Goal: Task Accomplishment & Management: Manage account settings

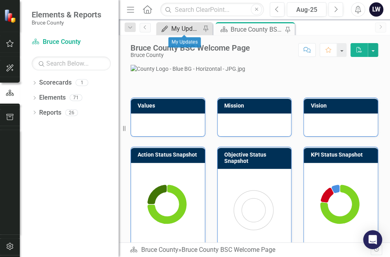
click at [169, 27] on link "My Updates My Updates" at bounding box center [179, 29] width 42 height 10
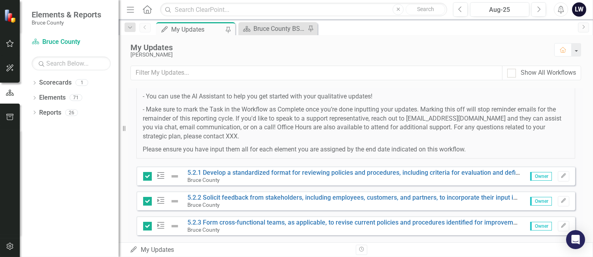
scroll to position [144, 0]
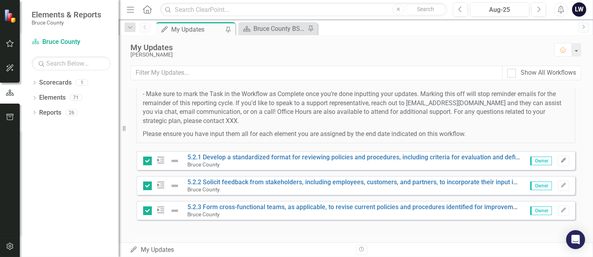
click at [390, 156] on button "Edit" at bounding box center [563, 161] width 11 height 10
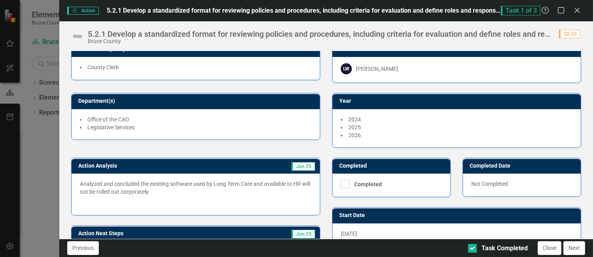
scroll to position [0, 0]
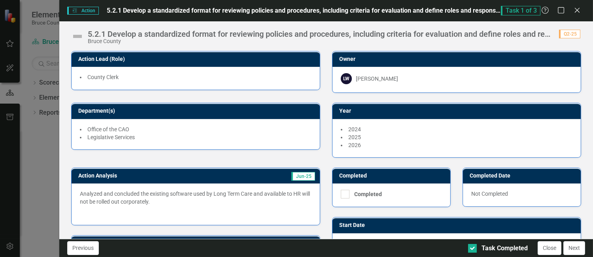
click at [188, 207] on p at bounding box center [196, 211] width 232 height 9
click at [157, 198] on p "Analyzed and concluded the existing software used by Long Term Care and availab…" at bounding box center [196, 198] width 232 height 17
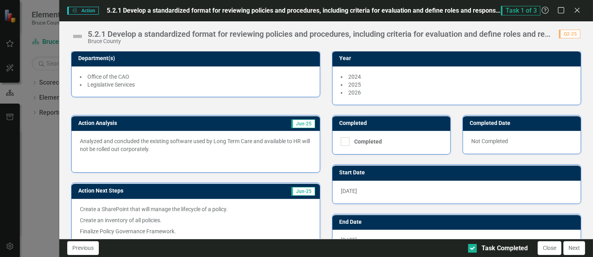
click at [153, 139] on p "Analyzed and concluded the existing software used by Long Term Care and availab…" at bounding box center [196, 145] width 232 height 17
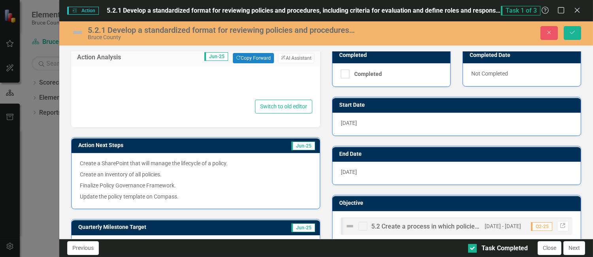
type textarea "<p>Analyzed and concluded the existing software used by Long Term Care and avai…"
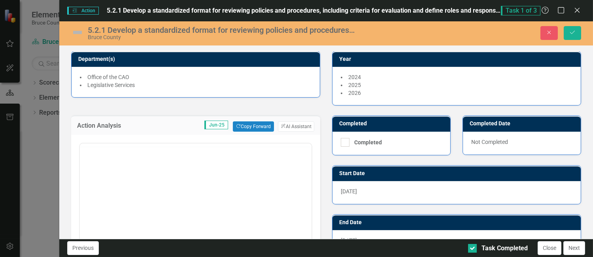
scroll to position [0, 0]
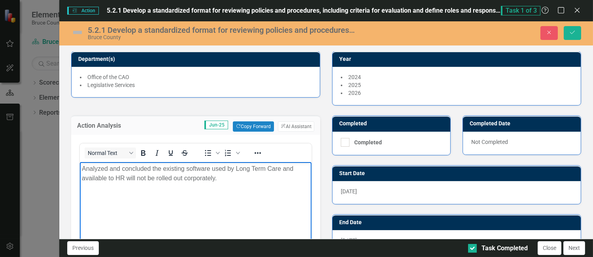
click at [227, 178] on p "Analyzed and concluded the existing software used by Long Term Care and availab…" at bounding box center [196, 173] width 228 height 19
click at [288, 179] on p "Analyzed and concluded the existing software used by Long Term Care and availab…" at bounding box center [196, 178] width 228 height 28
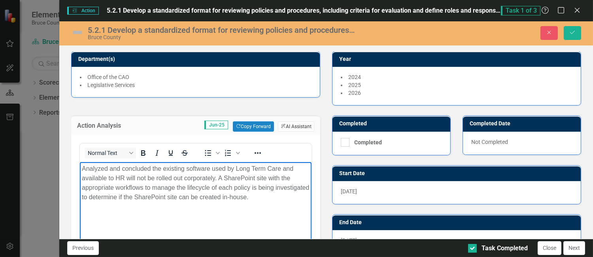
click at [292, 126] on button "ClearPoint AI AI Assistant" at bounding box center [296, 126] width 36 height 10
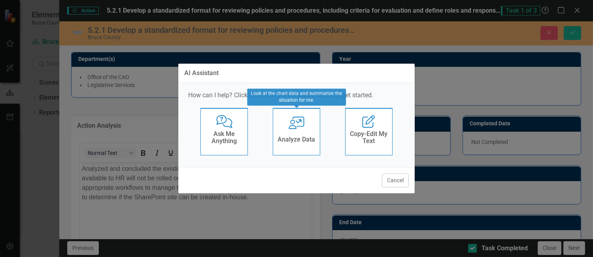
click at [299, 141] on h4 "Analyze Data" at bounding box center [297, 139] width 38 height 7
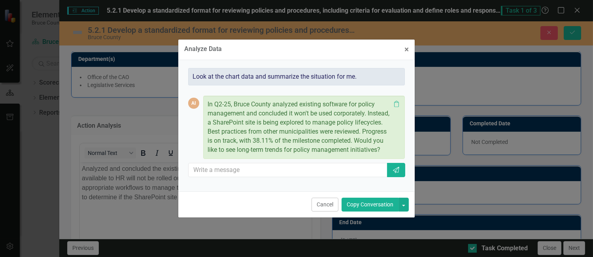
click at [370, 211] on button "Copy Conversation" at bounding box center [370, 205] width 57 height 14
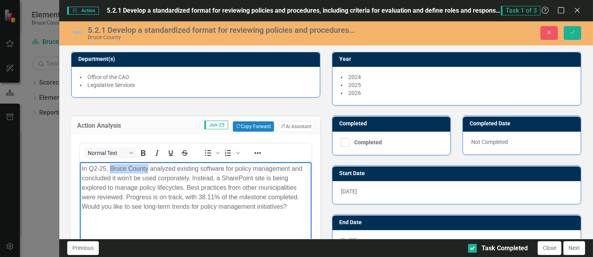
drag, startPoint x: 146, startPoint y: 169, endPoint x: 108, endPoint y: 169, distance: 38.0
click at [108, 169] on p "In Q2-25, Bruce County analyzed existing software for policy management and con…" at bounding box center [196, 187] width 228 height 47
click at [197, 169] on p "In Q2-25, staff analyzed existing software for policy management and concluded …" at bounding box center [196, 187] width 228 height 47
click at [128, 178] on p "In Q2-25, staff analyzed existing software, PolicyStat, for policy management a…" at bounding box center [196, 187] width 228 height 47
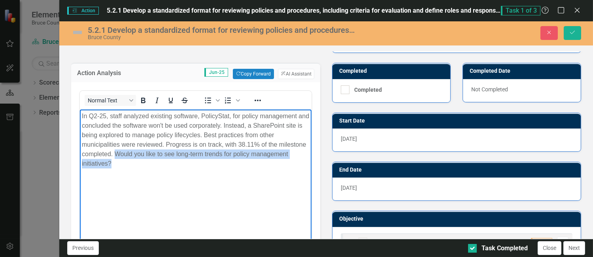
drag, startPoint x: 116, startPoint y: 152, endPoint x: 142, endPoint y: 163, distance: 28.2
click at [142, 163] on p "In Q2-25, staff analyzed existing software, PolicyStat, for policy management a…" at bounding box center [196, 140] width 228 height 57
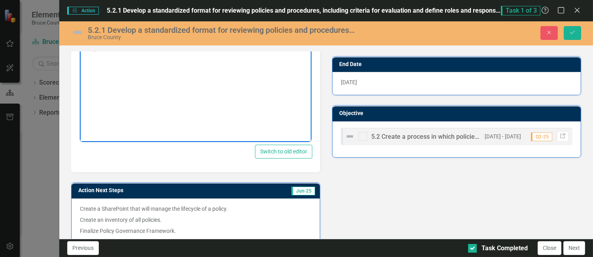
scroll to position [53, 0]
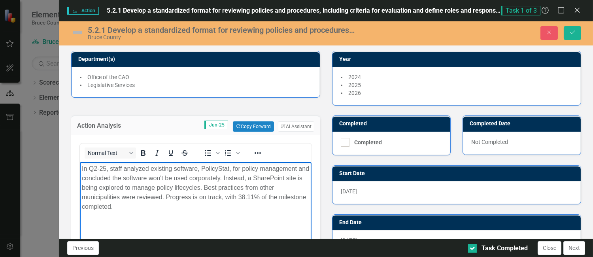
click at [224, 208] on p "In Q2-25, staff analyzed existing software, PolicyStat, for policy management a…" at bounding box center [196, 187] width 228 height 47
drag, startPoint x: 163, startPoint y: 198, endPoint x: 177, endPoint y: 205, distance: 15.2
click at [177, 205] on p "In Q2-25, staff analyzed existing software, PolicyStat, for policy management a…" at bounding box center [196, 187] width 228 height 47
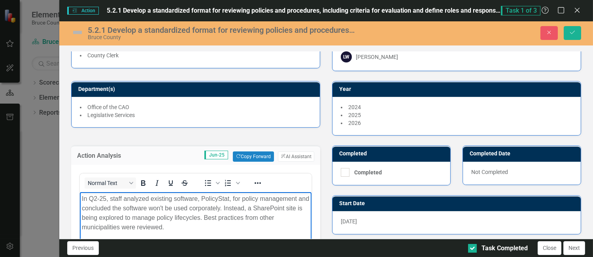
scroll to position [0, 0]
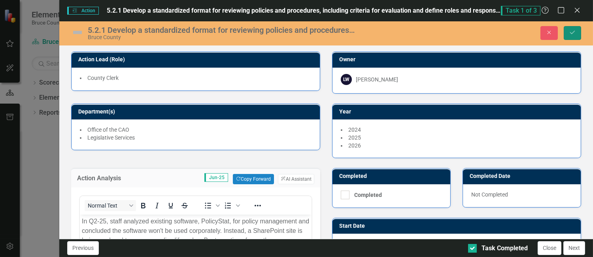
click at [390, 31] on icon "Save" at bounding box center [572, 33] width 7 height 6
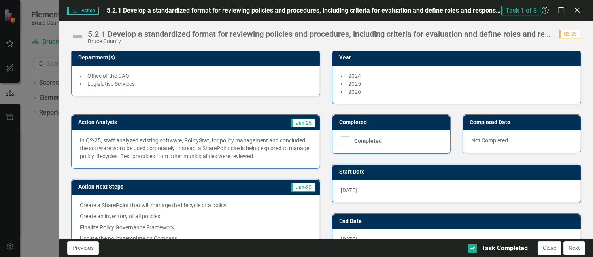
scroll to position [105, 0]
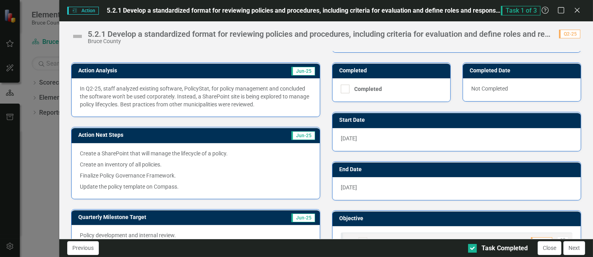
click at [80, 150] on p "Create a SharePoint that will manage the lifecycle of a policy." at bounding box center [196, 154] width 232 height 9
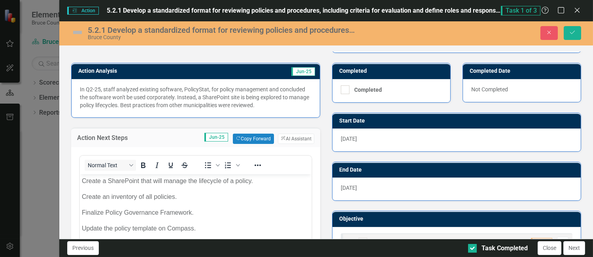
scroll to position [0, 0]
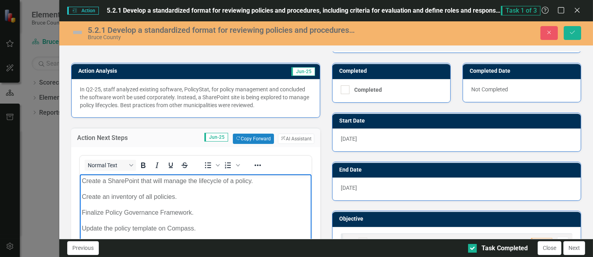
click at [81, 182] on body "Create a SharePoint that will manage the lifecycle of a policy. Create an inven…" at bounding box center [196, 233] width 232 height 119
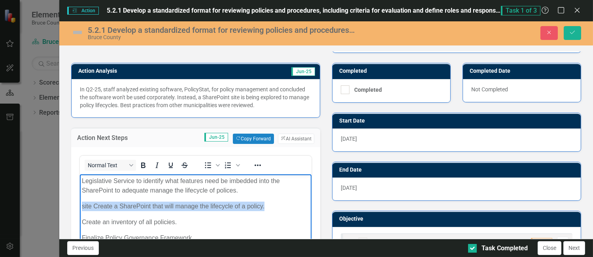
drag, startPoint x: 258, startPoint y: 205, endPoint x: 74, endPoint y: 206, distance: 184.4
click at [80, 206] on html "Legislative Service to identify what features need be imbedded into the SharePo…" at bounding box center [196, 233] width 232 height 119
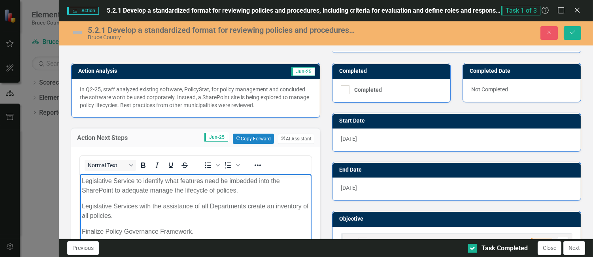
scroll to position [115, 0]
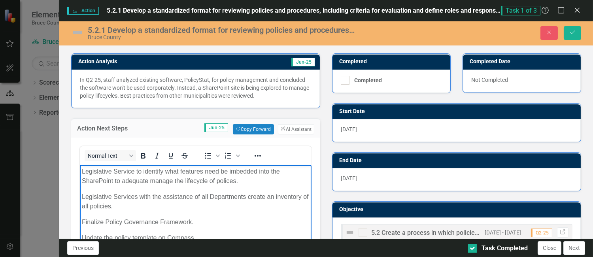
click at [135, 172] on p "Legislative Service to identify what features need be imbedded into the SharePo…" at bounding box center [196, 176] width 228 height 19
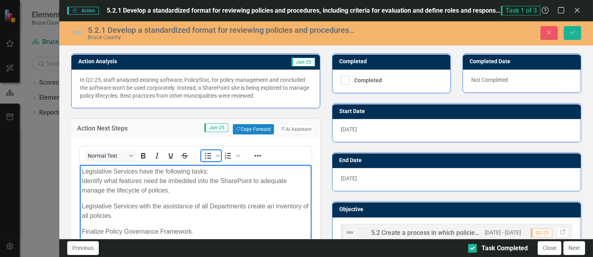
click at [209, 154] on icon "Bullet list" at bounding box center [207, 155] width 9 height 9
click at [97, 173] on li "Legislative Services have the following tasks: Identify what features need be i…" at bounding box center [203, 181] width 212 height 28
click at [82, 181] on p "Legislative Services have the following tasks: Identify what features need be i…" at bounding box center [196, 181] width 228 height 28
click at [122, 179] on p "Legislative Services have the following tasks: i) Identify what features need b…" at bounding box center [196, 181] width 228 height 28
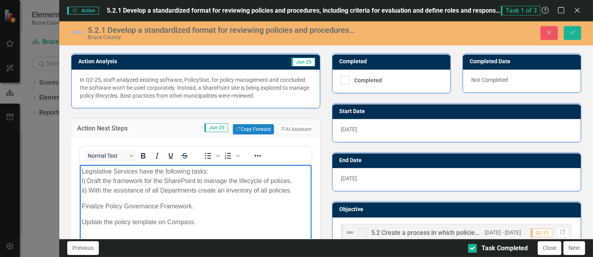
click at [87, 200] on body "Legislative Services have the following tasks: i) Draft the framework for the S…" at bounding box center [196, 224] width 232 height 119
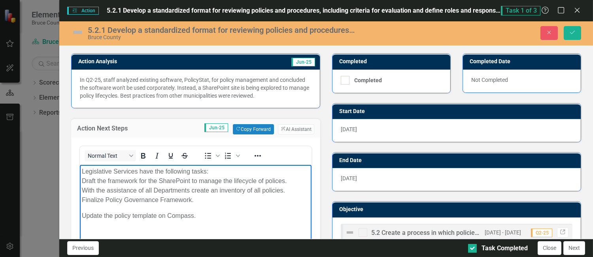
click at [85, 191] on p "Legislative Services have the following tasks: Draft the framework for the Shar…" at bounding box center [196, 186] width 228 height 38
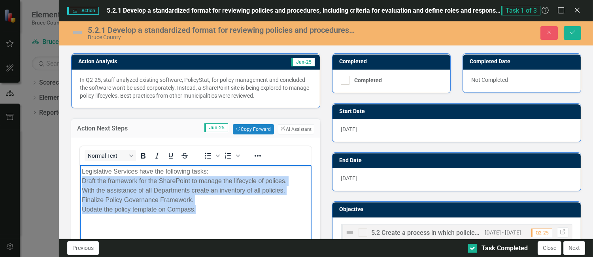
drag, startPoint x: 82, startPoint y: 182, endPoint x: 234, endPoint y: 212, distance: 155.3
click at [234, 212] on p "Legislative Services have the following tasks: Draft the framework for the Shar…" at bounding box center [196, 190] width 228 height 47
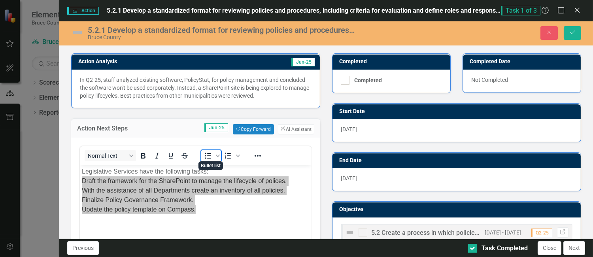
click at [207, 155] on icon "Bullet list" at bounding box center [207, 155] width 9 height 9
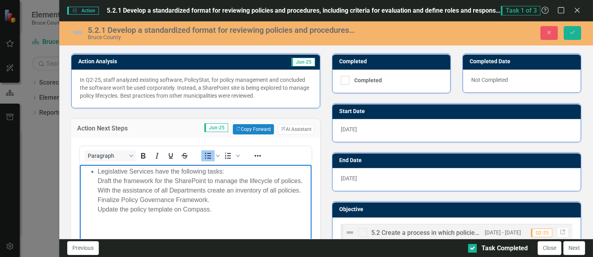
click at [97, 173] on li "Legislative Services have the following tasks: Draft the framework for the Shar…" at bounding box center [203, 190] width 212 height 47
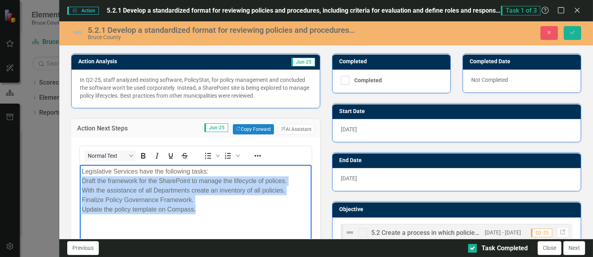
drag, startPoint x: 82, startPoint y: 182, endPoint x: 232, endPoint y: 211, distance: 153.4
click at [232, 211] on p "Legislative Services have the following tasks: Draft the framework for the Shar…" at bounding box center [196, 190] width 228 height 47
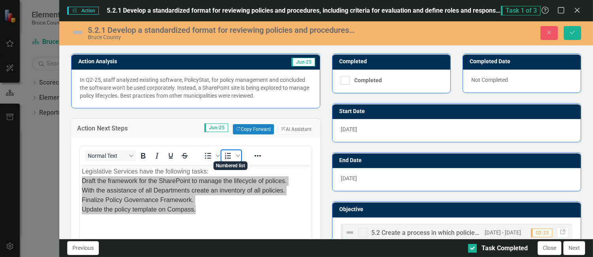
click at [231, 151] on icon "Numbered list" at bounding box center [228, 155] width 9 height 9
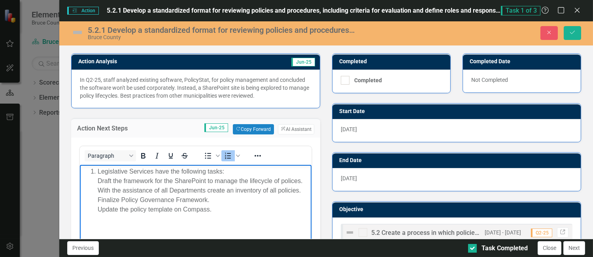
click at [232, 209] on li "Legislative Services have the following tasks: Draft the framework for the Shar…" at bounding box center [203, 190] width 212 height 47
click at [98, 169] on li "Legislative Services have the following tasks: Draft the framework for the Shar…" at bounding box center [203, 190] width 212 height 47
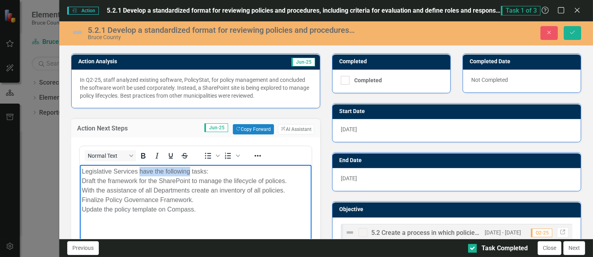
drag, startPoint x: 189, startPoint y: 173, endPoint x: 139, endPoint y: 173, distance: 49.9
click at [139, 173] on p "Legislative Services have the following tasks: Draft the framework for the Shar…" at bounding box center [196, 190] width 228 height 47
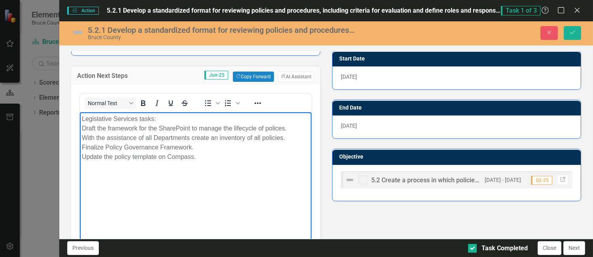
click at [201, 158] on p "Legislative Services tasks: Draft the framework for the SharePoint to manage th…" at bounding box center [196, 137] width 228 height 47
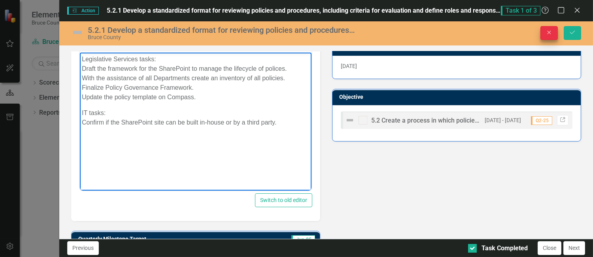
scroll to position [220, 0]
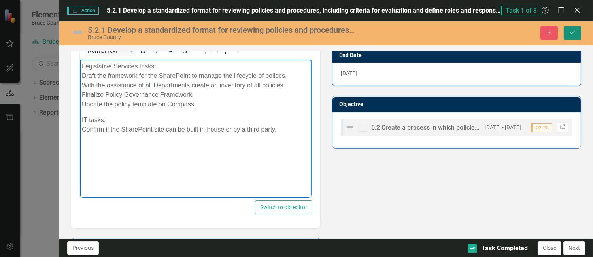
click at [390, 32] on icon "Save" at bounding box center [572, 33] width 7 height 6
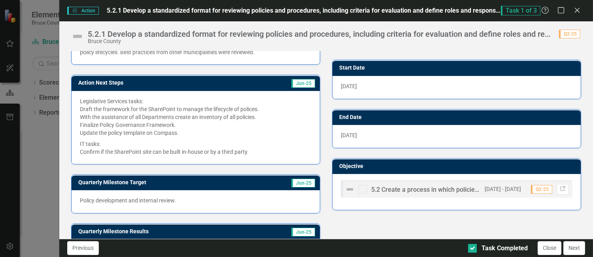
scroll to position [158, 0]
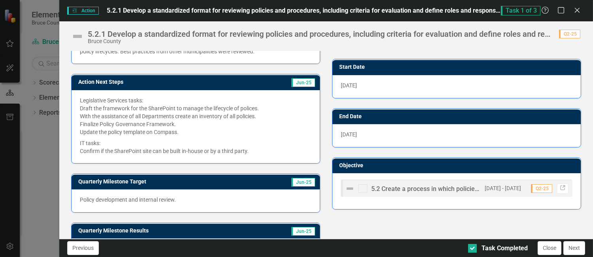
click at [76, 102] on div "Legislative Services tasks: Draft the framework for the SharePoint to manage th…" at bounding box center [196, 126] width 248 height 73
click at [79, 99] on div "Legislative Services tasks: Draft the framework for the SharePoint to manage th…" at bounding box center [196, 126] width 248 height 73
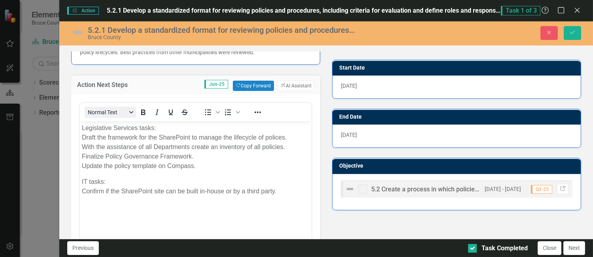
scroll to position [0, 0]
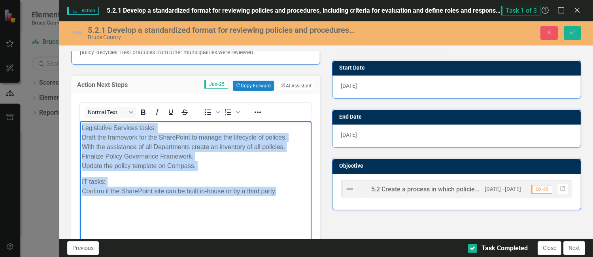
drag, startPoint x: 82, startPoint y: 126, endPoint x: 317, endPoint y: 197, distance: 244.6
click at [311, 197] on html "Legislative Services tasks: Draft the framework for the SharePoint to manage th…" at bounding box center [196, 180] width 232 height 119
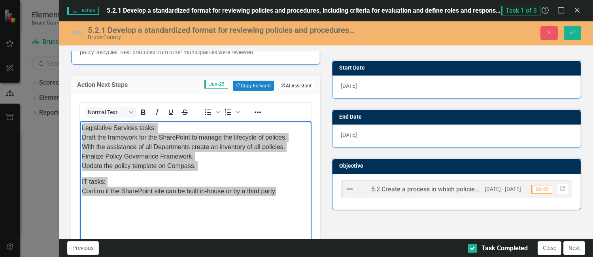
click at [286, 81] on button "ClearPoint AI AI Assistant" at bounding box center [296, 86] width 36 height 10
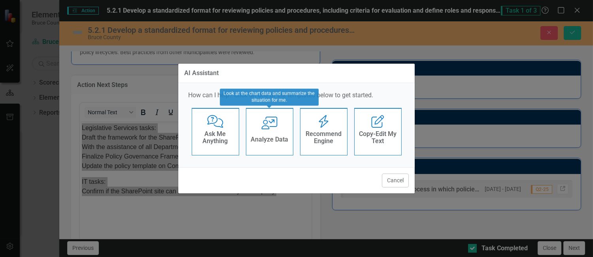
click at [287, 134] on div "Analyze Data" at bounding box center [270, 140] width 38 height 13
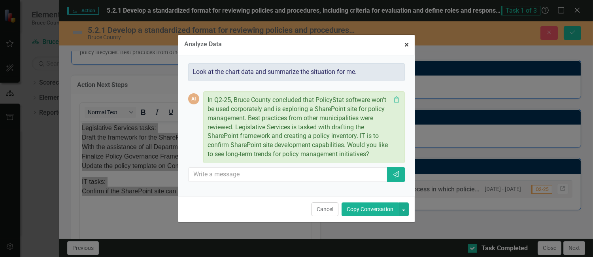
click at [390, 45] on span "×" at bounding box center [407, 44] width 4 height 9
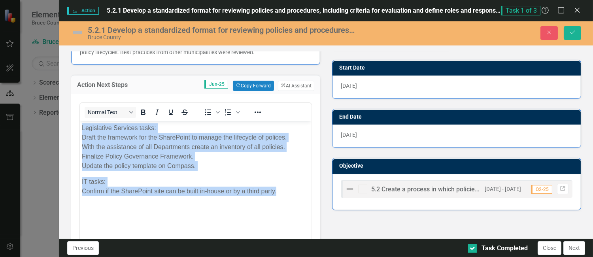
click at [270, 167] on p "Legislative Services tasks: Draft the framework for the SharePoint to manage th…" at bounding box center [196, 146] width 228 height 47
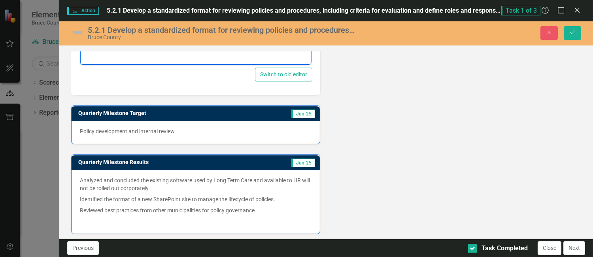
scroll to position [142, 0]
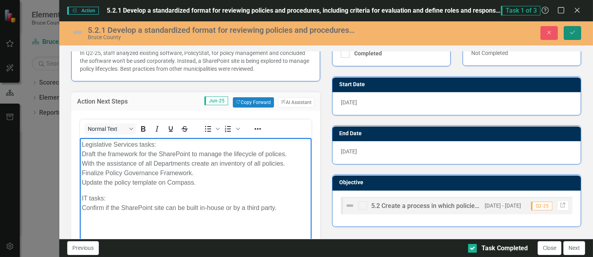
click at [390, 31] on icon "Save" at bounding box center [572, 33] width 7 height 6
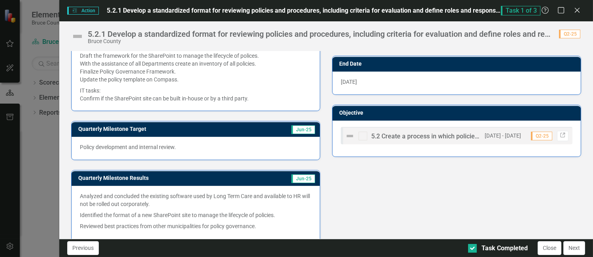
scroll to position [227, 0]
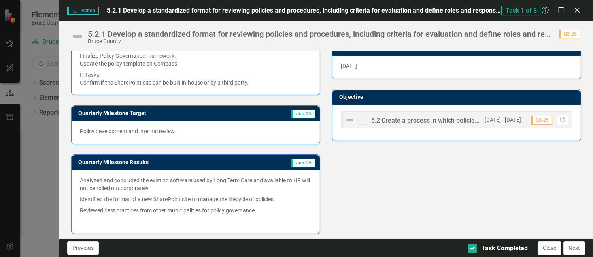
click at [295, 161] on span "Jun-25" at bounding box center [304, 163] width 24 height 9
click at [298, 161] on span "Jun-25" at bounding box center [304, 163] width 24 height 9
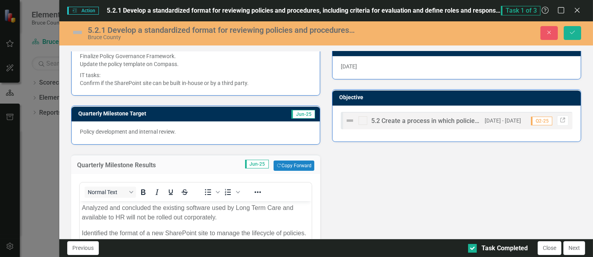
scroll to position [0, 0]
click at [263, 162] on span "Jun-25" at bounding box center [257, 164] width 24 height 9
click at [258, 161] on span "Jun-25" at bounding box center [257, 164] width 24 height 9
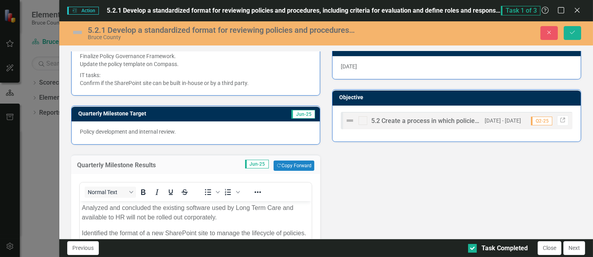
click at [184, 170] on div "Quarterly Milestone Results Jun-25 Copy Forward Copy Forward" at bounding box center [195, 164] width 249 height 19
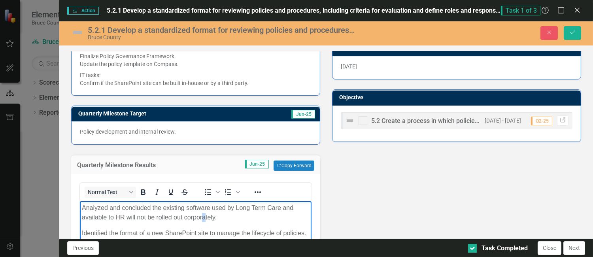
click at [203, 214] on p "Analyzed and concluded the existing software used by Long Term Care and availab…" at bounding box center [196, 212] width 228 height 19
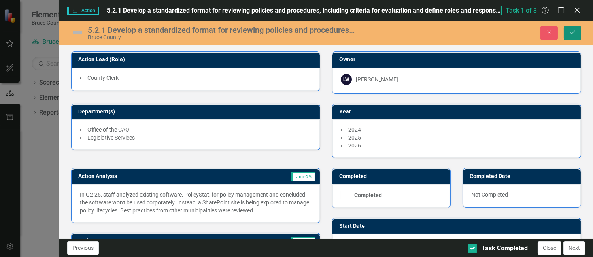
click at [390, 34] on icon "Save" at bounding box center [572, 33] width 7 height 6
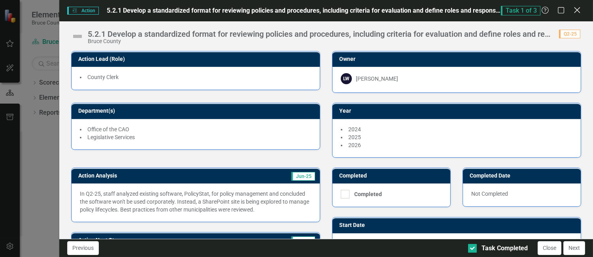
click at [390, 8] on icon "Close" at bounding box center [577, 10] width 10 height 8
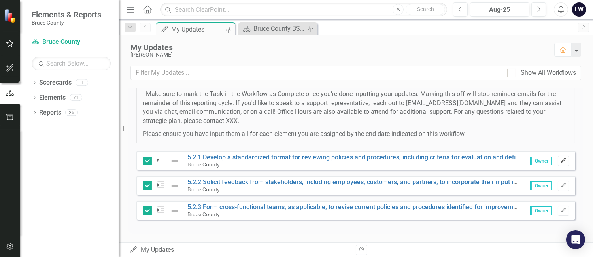
click at [390, 161] on icon "Edit" at bounding box center [564, 160] width 6 height 5
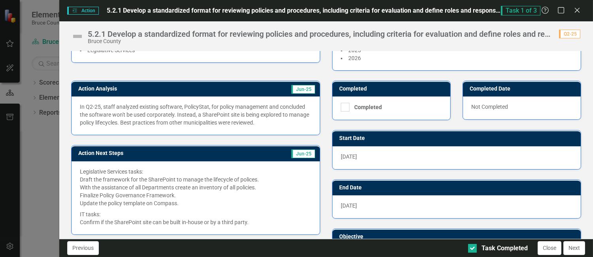
scroll to position [211, 0]
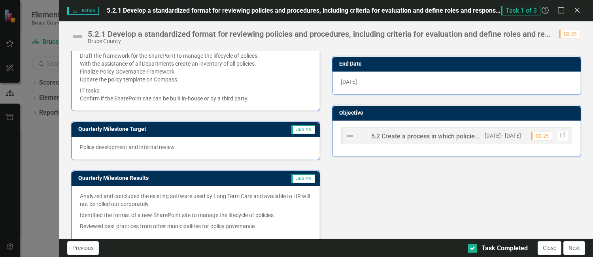
click at [301, 175] on span "Jun-25" at bounding box center [304, 178] width 24 height 9
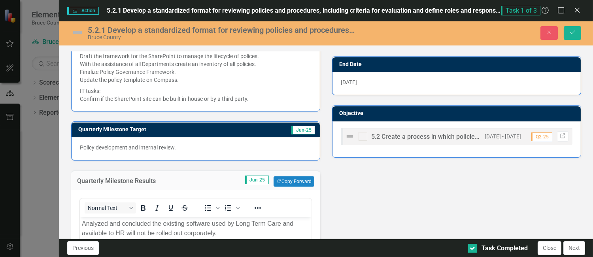
scroll to position [0, 0]
click at [254, 176] on span "Jun-25" at bounding box center [257, 180] width 24 height 9
click at [390, 10] on icon at bounding box center [577, 10] width 6 height 6
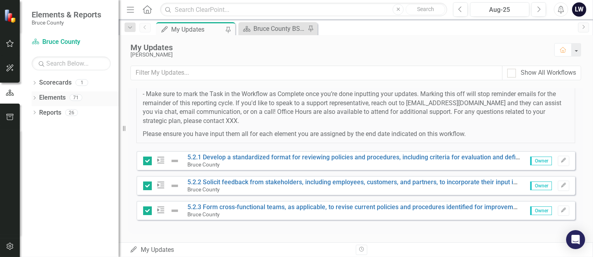
click at [55, 96] on link "Elements" at bounding box center [52, 97] width 27 height 9
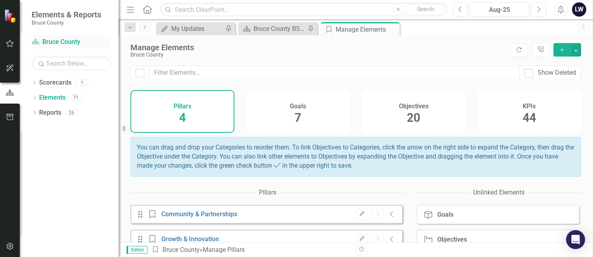
click at [61, 38] on link "Scorecard Bruce County" at bounding box center [71, 42] width 79 height 9
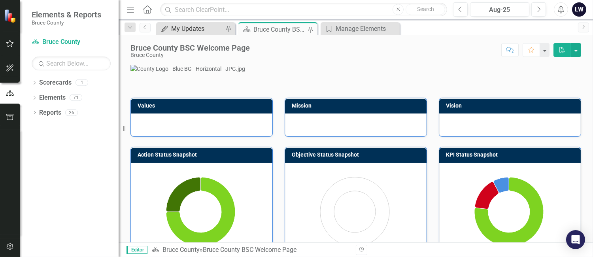
click at [186, 27] on div "My Updates" at bounding box center [197, 29] width 52 height 10
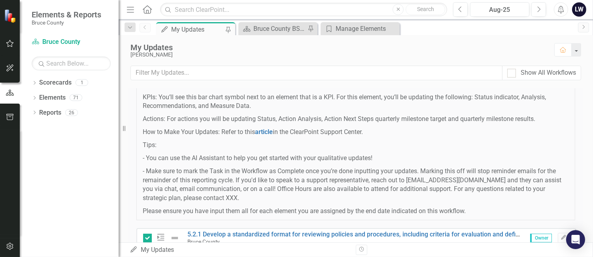
scroll to position [144, 0]
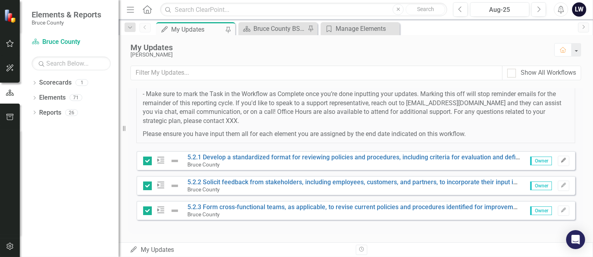
click at [390, 160] on icon "button" at bounding box center [563, 160] width 5 height 5
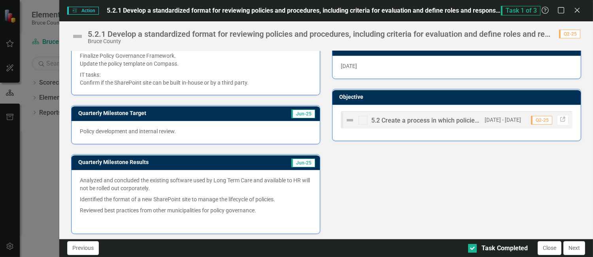
scroll to position [0, 0]
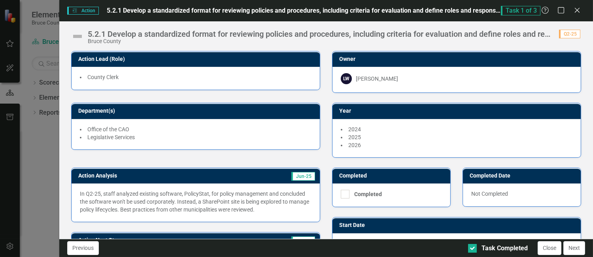
click at [74, 10] on icon "Action" at bounding box center [75, 10] width 6 height 5
click at [80, 34] on img at bounding box center [77, 36] width 13 height 13
click at [89, 7] on span "Action Action" at bounding box center [83, 11] width 32 height 8
click at [75, 10] on icon "Action" at bounding box center [75, 10] width 6 height 5
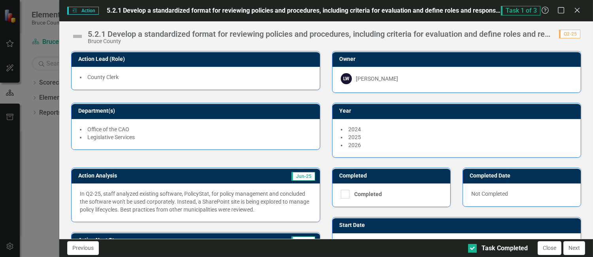
click at [75, 10] on icon "Action" at bounding box center [75, 10] width 6 height 5
click at [80, 35] on img at bounding box center [77, 36] width 13 height 13
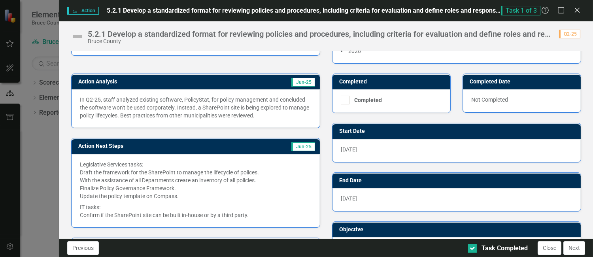
scroll to position [227, 0]
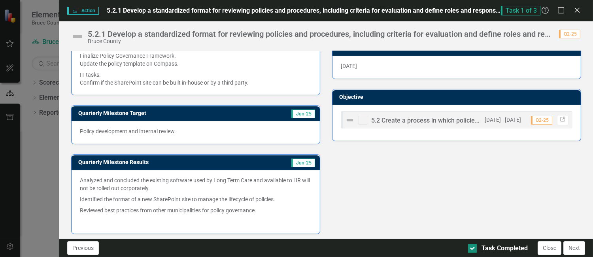
click at [390, 247] on input "Task Completed" at bounding box center [470, 246] width 5 height 5
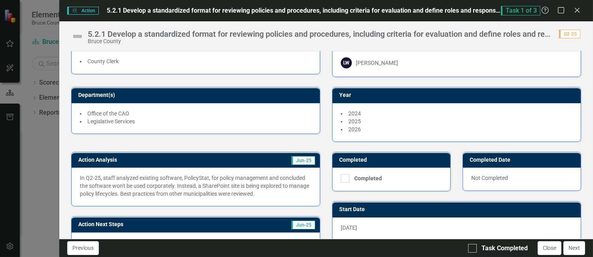
scroll to position [0, 0]
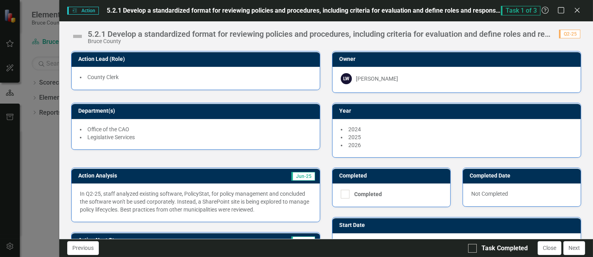
click at [76, 34] on img at bounding box center [77, 36] width 13 height 13
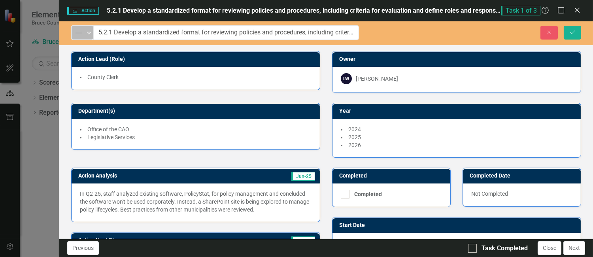
click at [90, 30] on icon "Expand" at bounding box center [89, 33] width 8 height 6
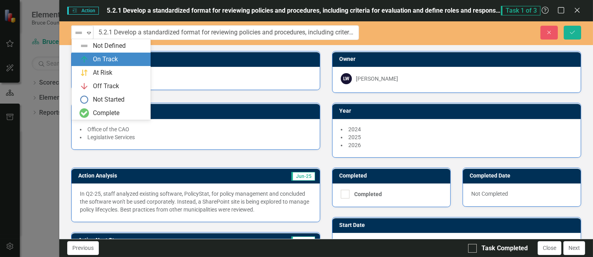
click at [93, 56] on div "On Track" at bounding box center [105, 59] width 25 height 9
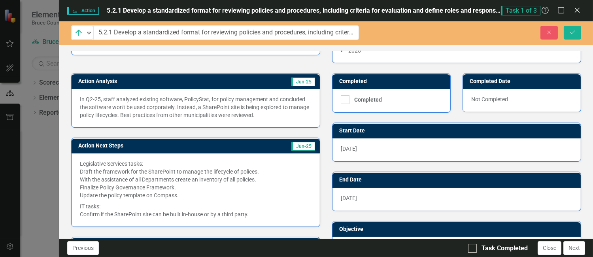
scroll to position [226, 0]
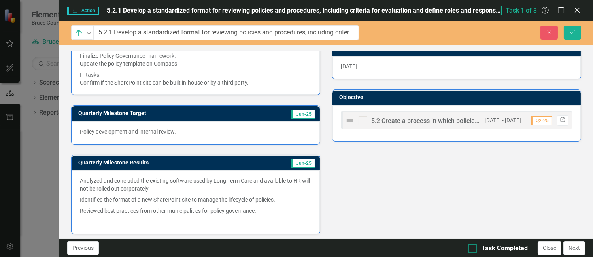
click at [390, 250] on div at bounding box center [472, 248] width 9 height 9
click at [390, 249] on input "Task Completed" at bounding box center [470, 246] width 5 height 5
checkbox input "true"
click at [390, 8] on icon "Close" at bounding box center [577, 10] width 10 height 8
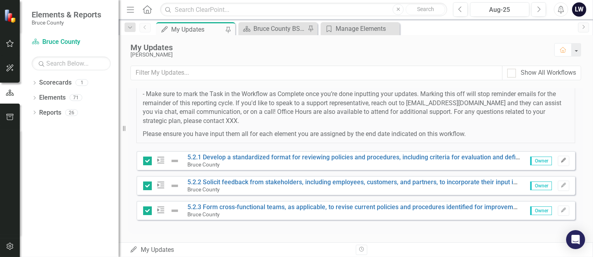
click at [390, 158] on icon "Edit" at bounding box center [564, 160] width 6 height 5
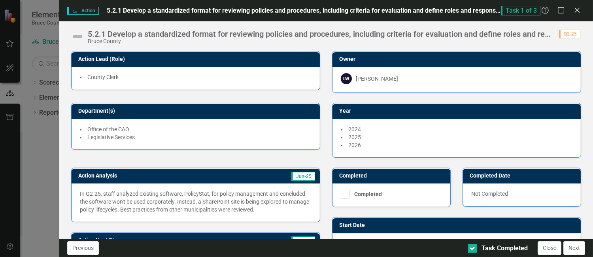
click at [390, 34] on div "5.2.1 Develop a standardized format for reviewing policies and procedures, incl…" at bounding box center [320, 34] width 464 height 9
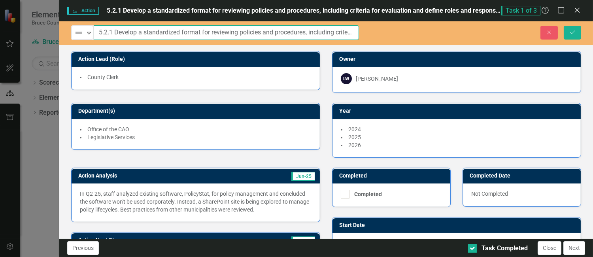
click at [318, 35] on input "5.2.1 Develop a standardized format for reviewing policies and procedures, incl…" at bounding box center [226, 32] width 265 height 15
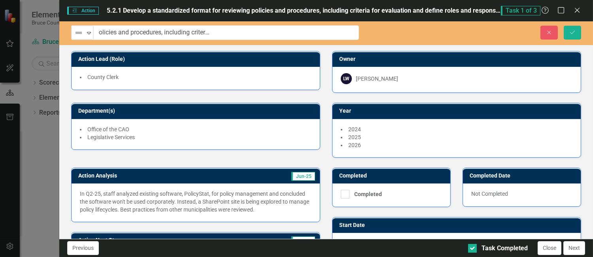
click at [390, 34] on div "Close Save" at bounding box center [482, 33] width 211 height 14
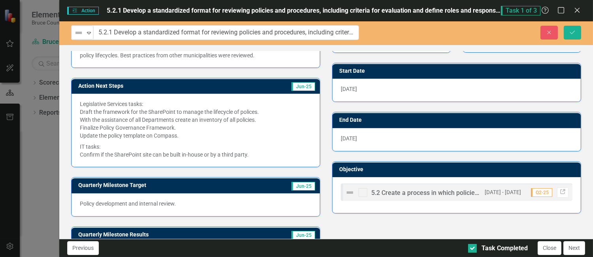
scroll to position [105, 0]
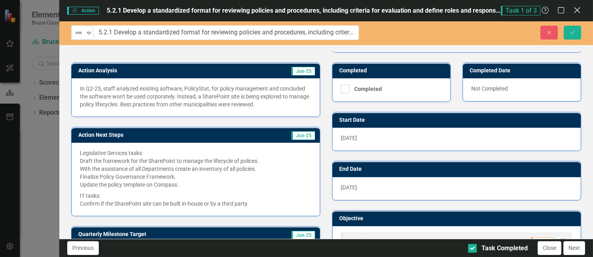
click at [390, 11] on icon "Close" at bounding box center [577, 10] width 10 height 8
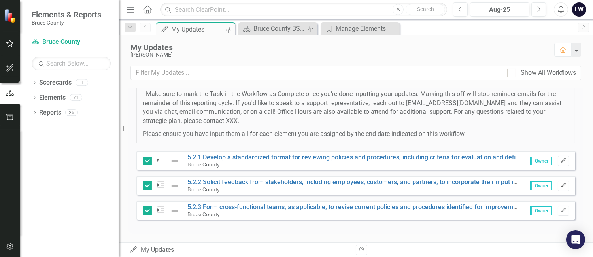
click at [390, 183] on icon "Edit" at bounding box center [564, 185] width 6 height 5
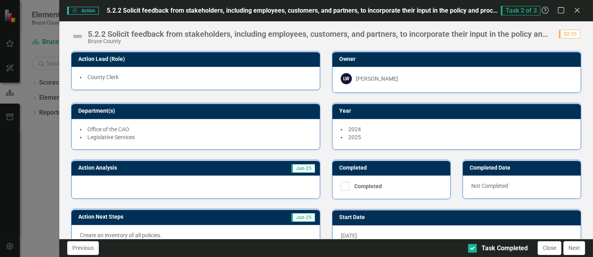
scroll to position [53, 0]
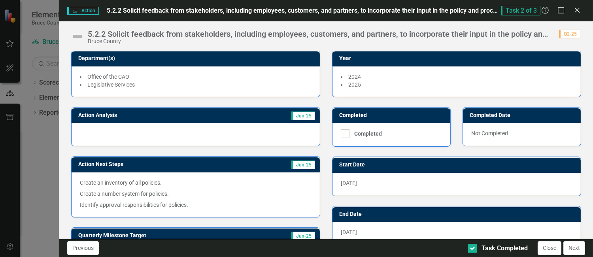
click at [390, 9] on span "5.2.2 Solicit feedback from stakeholders, including employees, customers, and p…" at bounding box center [332, 11] width 450 height 8
click at [390, 36] on div "5.2.2 Solicit feedback from stakeholders, including employees, customers, and p…" at bounding box center [320, 34] width 464 height 9
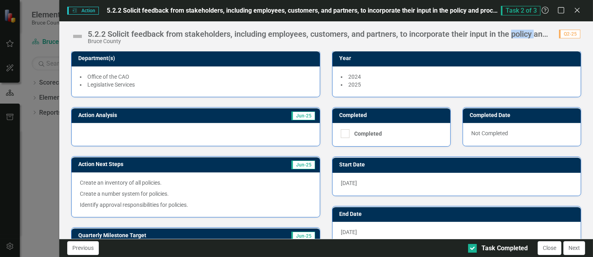
click at [390, 36] on div "5.2.2 Solicit feedback from stakeholders, including employees, customers, and p…" at bounding box center [320, 34] width 464 height 9
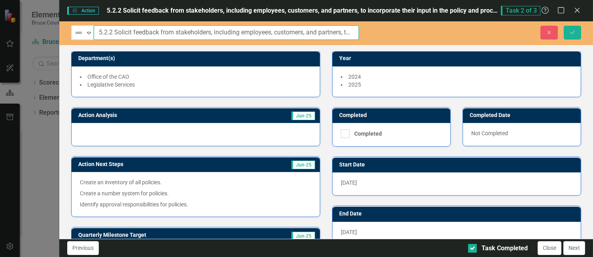
click at [341, 30] on input "5.2.2 Solicit feedback from stakeholders, including employees, customers, and p…" at bounding box center [226, 32] width 265 height 15
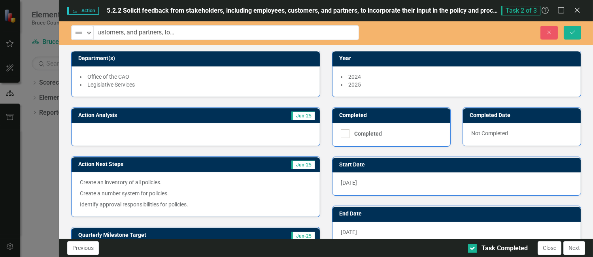
click at [390, 27] on div "Close Save" at bounding box center [482, 33] width 211 height 14
click at [390, 11] on icon at bounding box center [577, 10] width 6 height 6
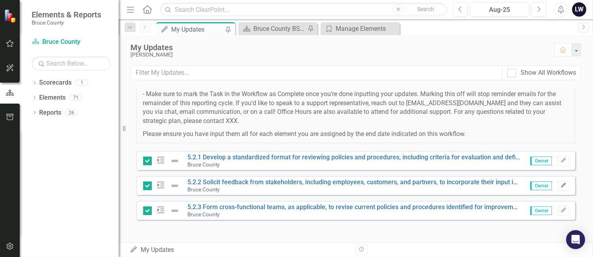
click at [390, 187] on button "Edit" at bounding box center [563, 186] width 11 height 10
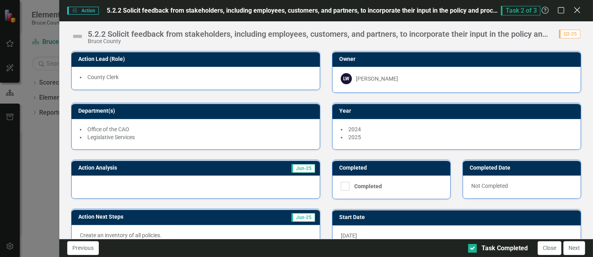
click at [390, 9] on icon "Close" at bounding box center [577, 10] width 10 height 8
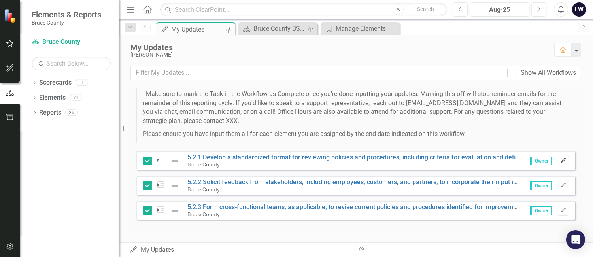
click at [390, 158] on icon "Edit" at bounding box center [564, 160] width 6 height 5
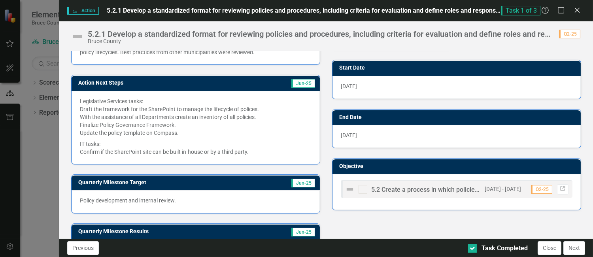
scroll to position [105, 0]
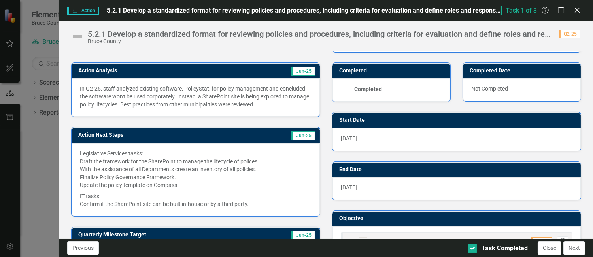
click at [268, 171] on p "Legislative Services tasks: Draft the framework for the SharePoint to manage th…" at bounding box center [196, 170] width 232 height 41
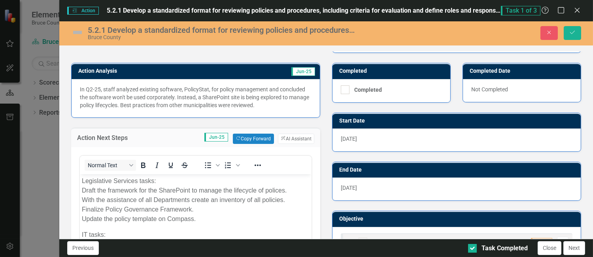
scroll to position [0, 0]
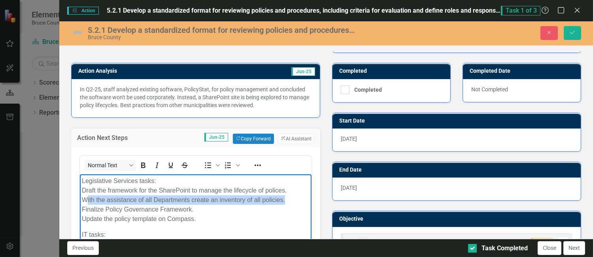
drag, startPoint x: 85, startPoint y: 198, endPoint x: 292, endPoint y: 199, distance: 207.3
click at [292, 199] on p "Legislative Services tasks: Draft the framework for the SharePoint to manage th…" at bounding box center [196, 199] width 228 height 47
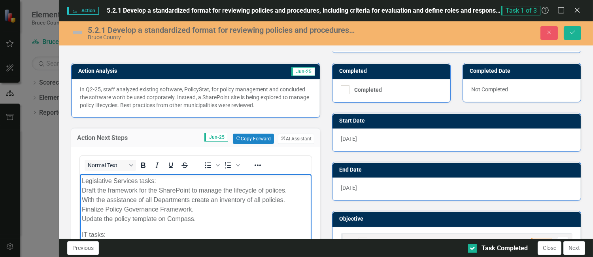
click at [163, 216] on p "Legislative Services tasks: Draft the framework for the SharePoint to manage th…" at bounding box center [196, 199] width 228 height 47
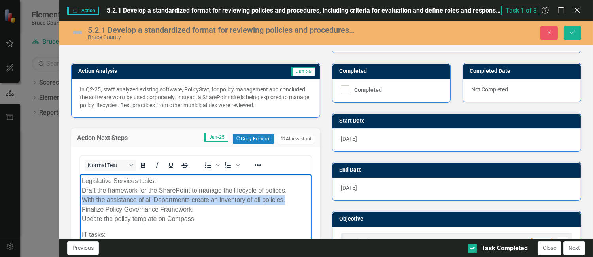
drag, startPoint x: 81, startPoint y: 200, endPoint x: 292, endPoint y: 200, distance: 211.7
click at [292, 200] on body "Legislative Services tasks: Draft the framework for the SharePoint to manage th…" at bounding box center [196, 233] width 232 height 119
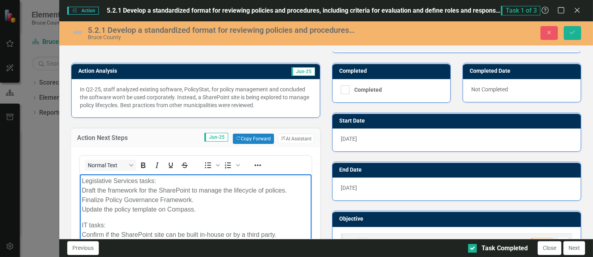
scroll to position [317, 0]
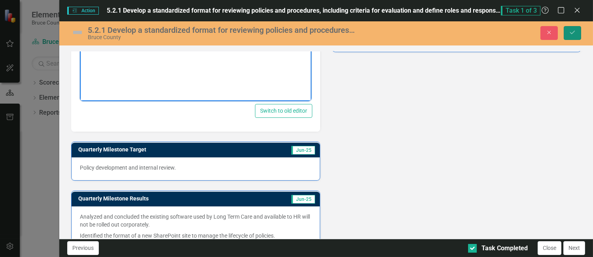
click at [390, 31] on icon "Save" at bounding box center [572, 33] width 7 height 6
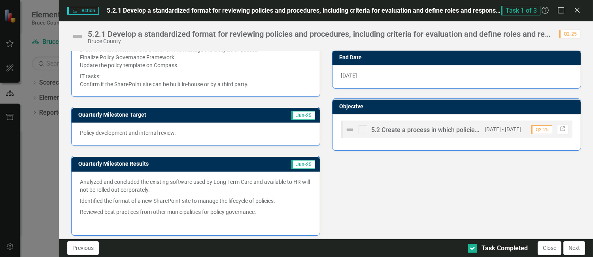
scroll to position [218, 0]
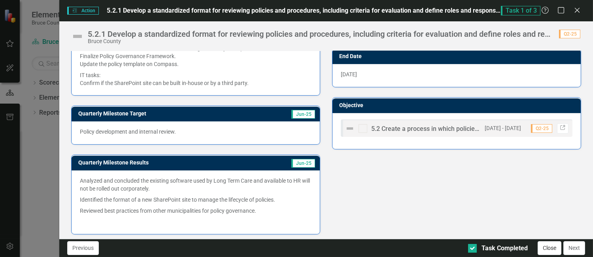
click at [390, 245] on button "Close" at bounding box center [550, 248] width 24 height 14
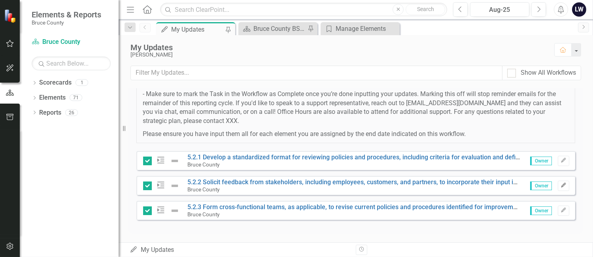
click at [390, 184] on icon "Edit" at bounding box center [564, 185] width 6 height 5
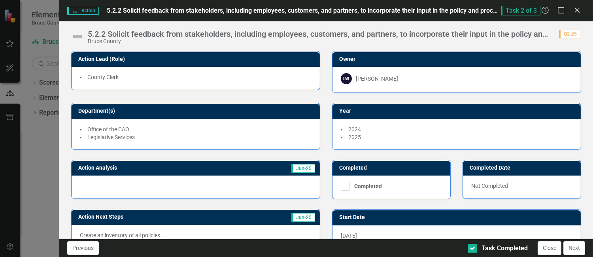
click at [121, 185] on div at bounding box center [196, 187] width 248 height 23
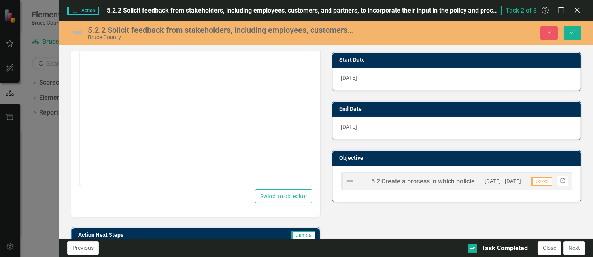
scroll to position [53, 0]
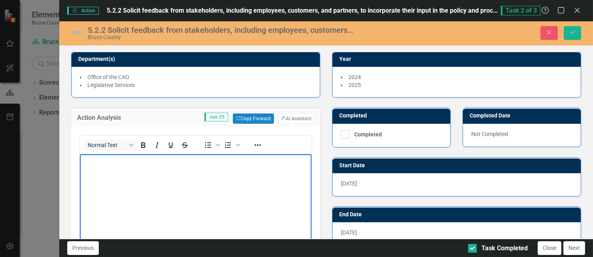
click at [100, 161] on p "Rich Text Area. Press ALT-0 for help." at bounding box center [196, 160] width 228 height 9
drag, startPoint x: 108, startPoint y: 159, endPoint x: 88, endPoint y: 163, distance: 20.6
click at [88, 163] on p "This is an internal policy framework that will not impact external stakeholders," at bounding box center [196, 160] width 228 height 9
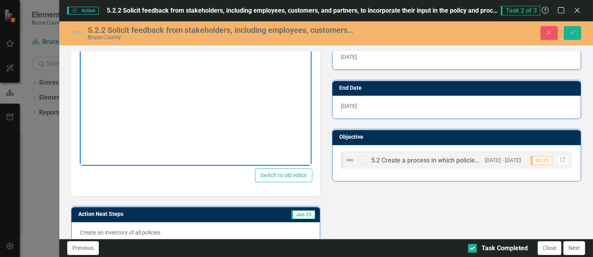
scroll to position [318, 0]
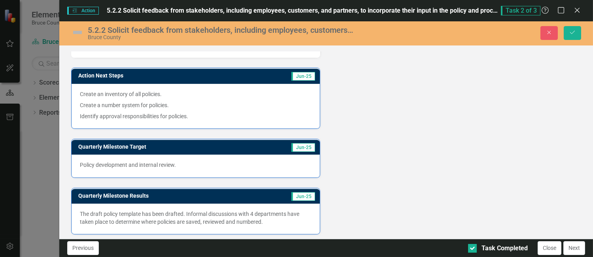
click at [125, 103] on p "Create a number system for policies." at bounding box center [196, 105] width 232 height 11
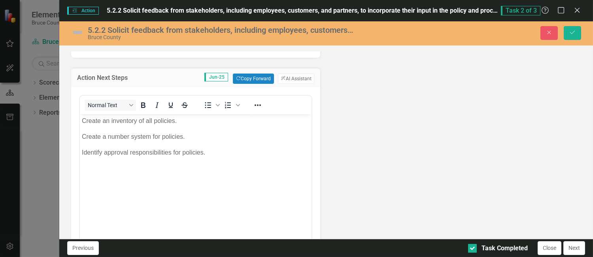
scroll to position [0, 0]
click at [129, 136] on p "Create a number system for policies." at bounding box center [196, 136] width 228 height 9
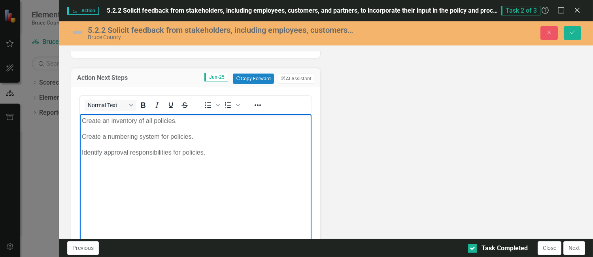
click at [234, 183] on body "Create an inventory of all policies. Create a numbering system for policies. Id…" at bounding box center [196, 173] width 232 height 119
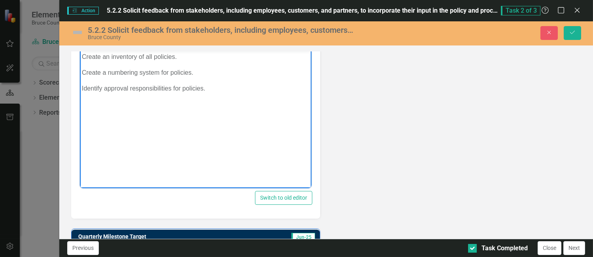
scroll to position [367, 0]
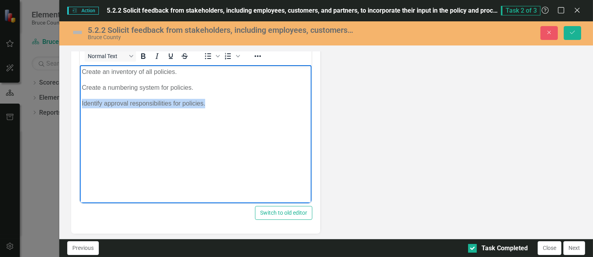
drag, startPoint x: 208, startPoint y: 108, endPoint x: 58, endPoint y: 109, distance: 149.6
click at [80, 109] on html "Create an inventory of all policies. Create a numbering system for policies. Id…" at bounding box center [196, 124] width 232 height 119
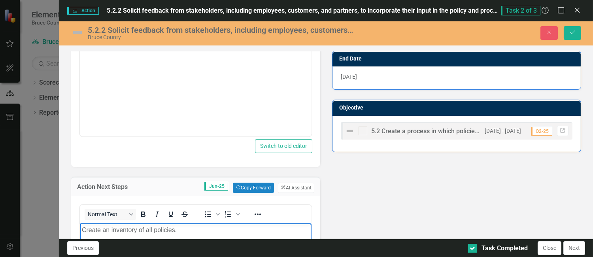
scroll to position [0, 0]
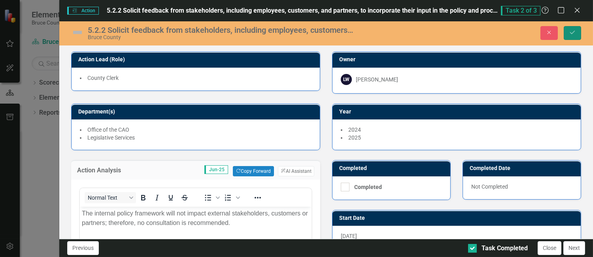
click at [390, 35] on icon "Save" at bounding box center [572, 33] width 7 height 6
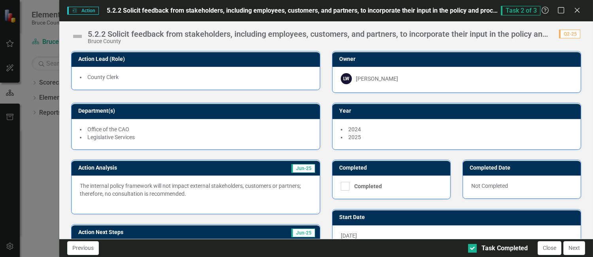
click at [193, 193] on p "The internal policy framework will not impact external stakeholders, customers …" at bounding box center [196, 194] width 232 height 24
click at [188, 194] on p "The internal policy framework will not impact external stakeholders, customers …" at bounding box center [196, 194] width 232 height 24
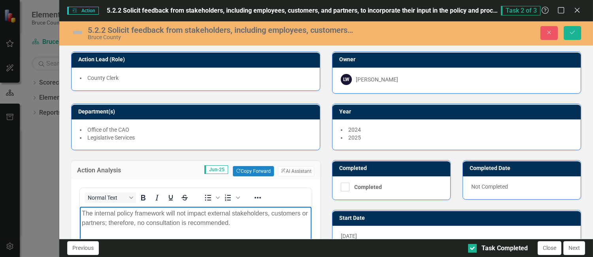
click at [249, 225] on p "The internal policy framework will not impact external stakeholders, customers …" at bounding box center [196, 223] width 228 height 28
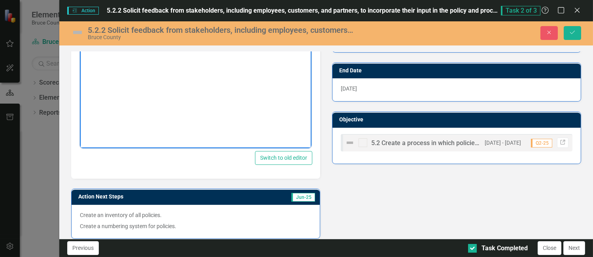
scroll to position [211, 0]
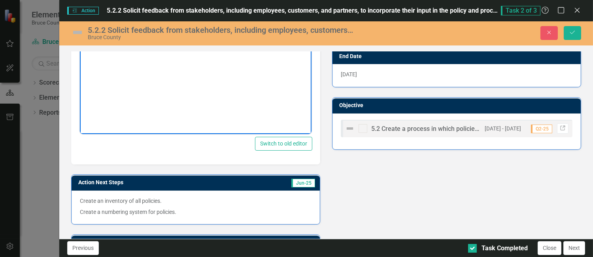
click at [80, 198] on p "Create an inventory of all policies." at bounding box center [196, 201] width 232 height 9
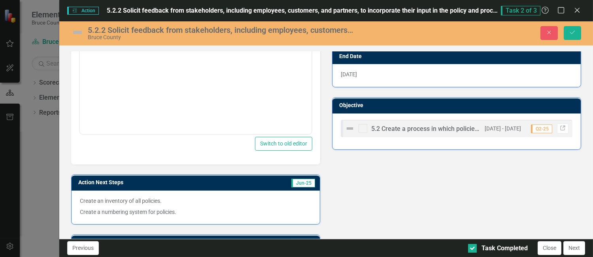
click at [80, 198] on p "Create an inventory of all policies." at bounding box center [196, 201] width 232 height 9
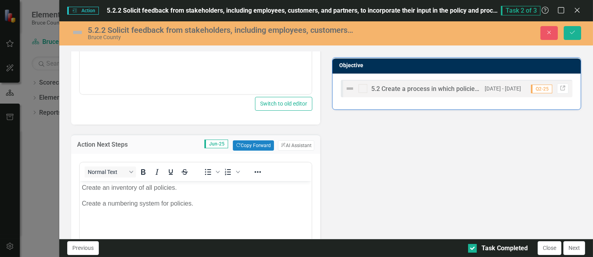
scroll to position [264, 0]
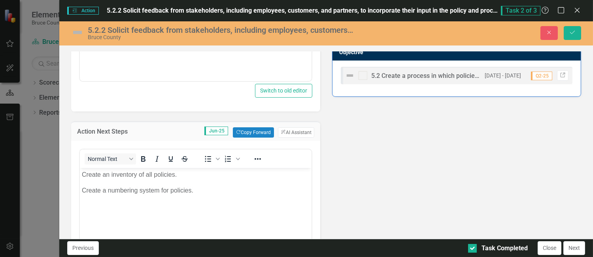
click at [82, 176] on p "Create an inventory of all policies." at bounding box center [196, 174] width 228 height 9
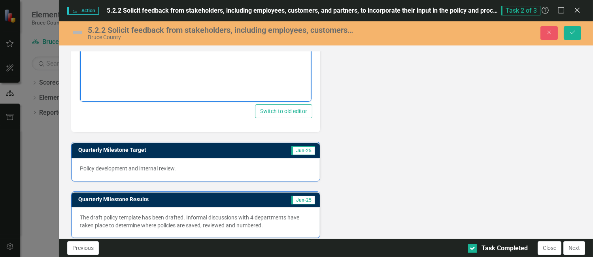
scroll to position [472, 0]
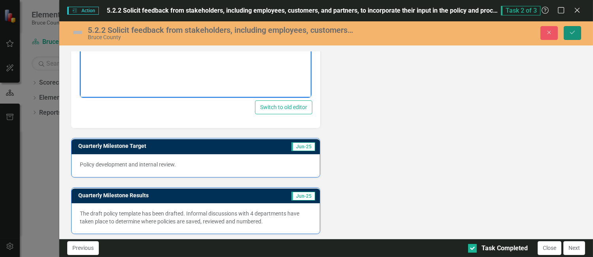
click at [390, 33] on icon "Save" at bounding box center [572, 33] width 7 height 6
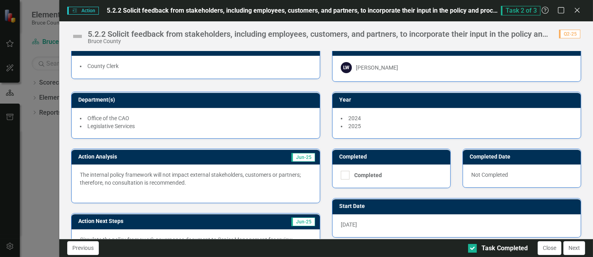
scroll to position [0, 0]
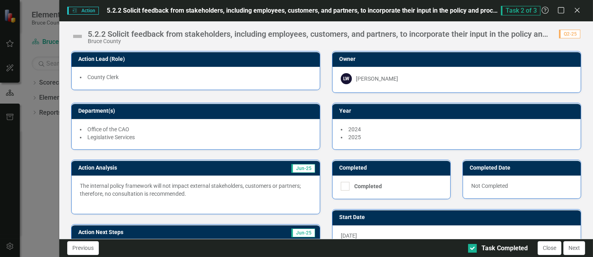
click at [80, 36] on img at bounding box center [77, 36] width 13 height 13
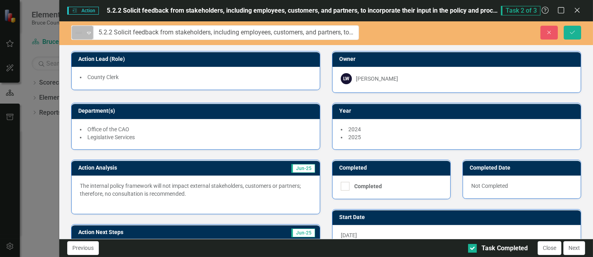
click at [89, 31] on icon "Expand" at bounding box center [89, 33] width 8 height 6
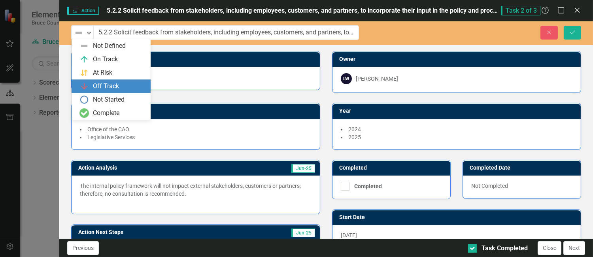
click at [118, 83] on div "Off Track" at bounding box center [106, 86] width 26 height 9
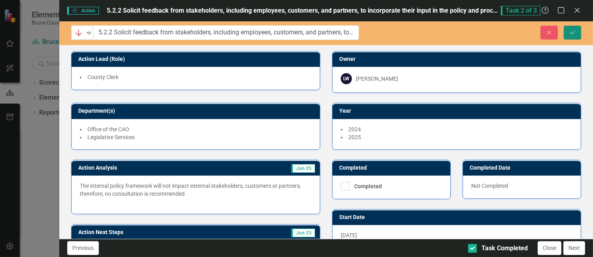
click at [390, 34] on icon "Save" at bounding box center [572, 33] width 7 height 6
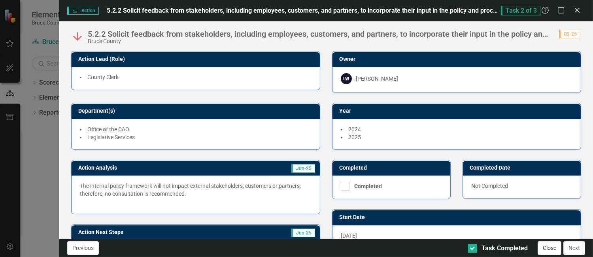
click at [390, 249] on button "Close" at bounding box center [550, 248] width 24 height 14
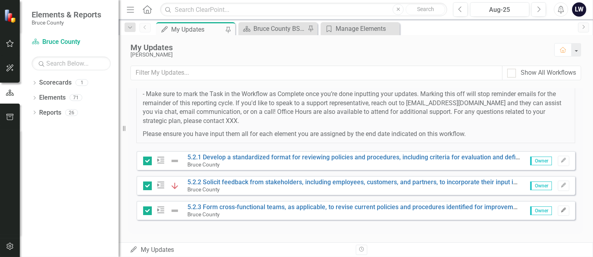
click at [390, 210] on icon "Edit" at bounding box center [564, 210] width 6 height 5
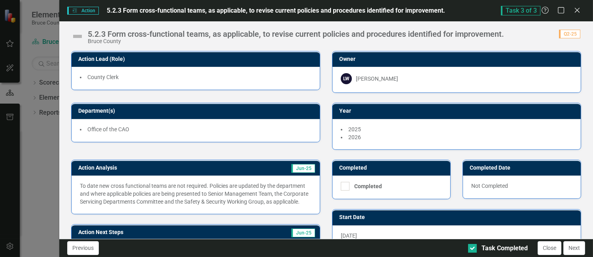
click at [78, 33] on img at bounding box center [77, 36] width 13 height 13
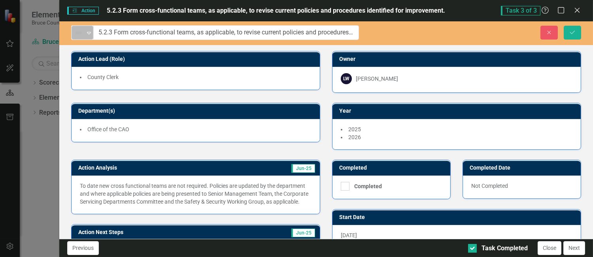
click at [91, 30] on icon "Expand" at bounding box center [89, 33] width 8 height 6
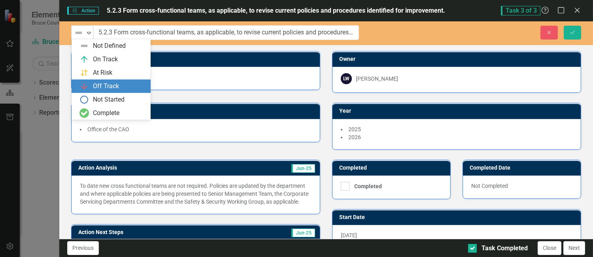
click at [89, 86] on div "Off Track" at bounding box center [113, 86] width 66 height 9
click at [79, 33] on img at bounding box center [78, 32] width 9 height 9
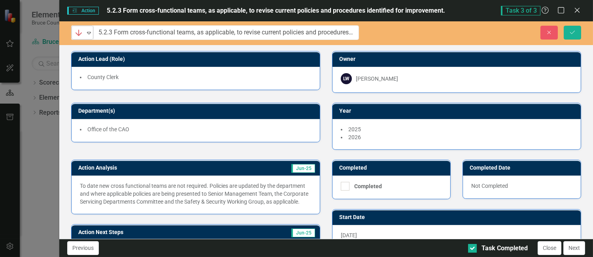
click at [79, 33] on img at bounding box center [78, 32] width 9 height 9
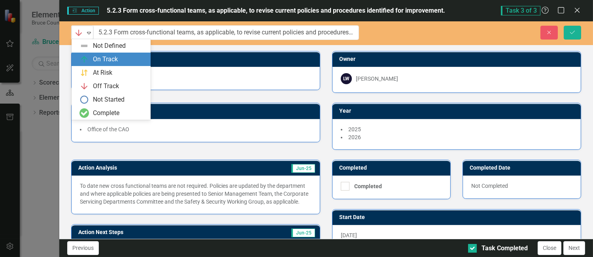
click at [91, 58] on div "On Track" at bounding box center [113, 59] width 66 height 9
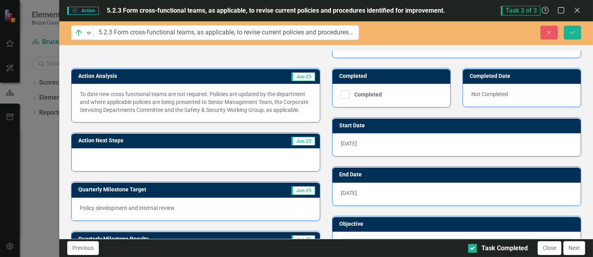
scroll to position [105, 0]
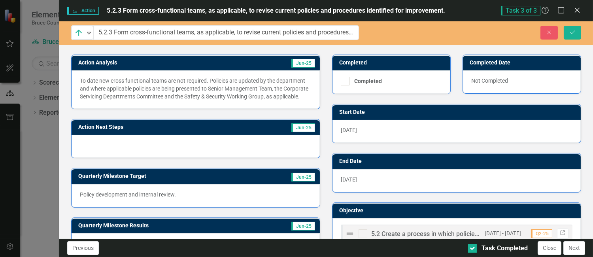
click at [97, 144] on div at bounding box center [196, 146] width 248 height 23
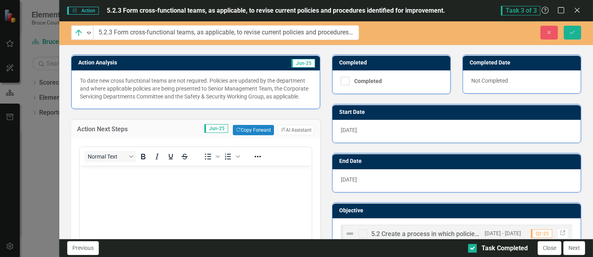
scroll to position [0, 0]
click at [109, 182] on body "Rich Text Area. Press ALT-0 for help." at bounding box center [196, 225] width 232 height 119
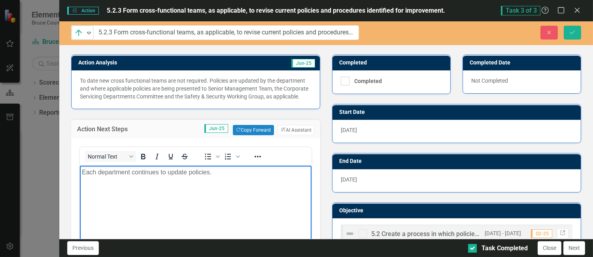
scroll to position [311, 0]
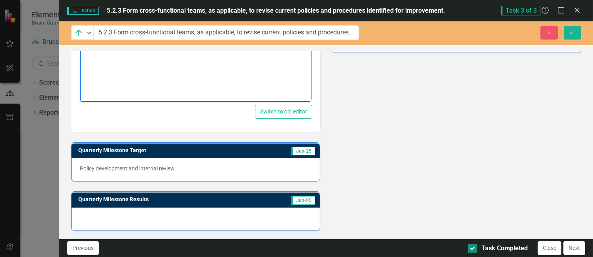
click at [390, 247] on input "Task Completed" at bounding box center [470, 246] width 5 height 5
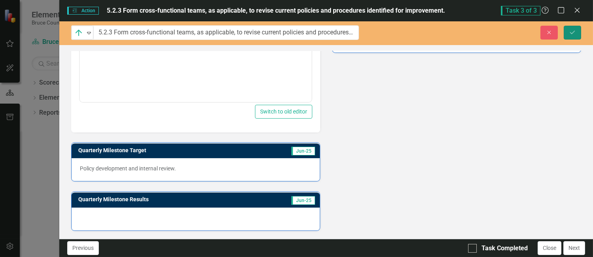
click at [390, 32] on icon "submit" at bounding box center [573, 31] width 5 height 3
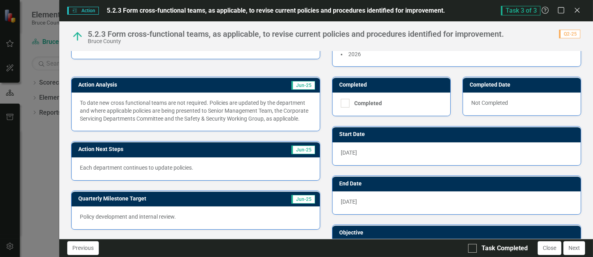
scroll to position [105, 0]
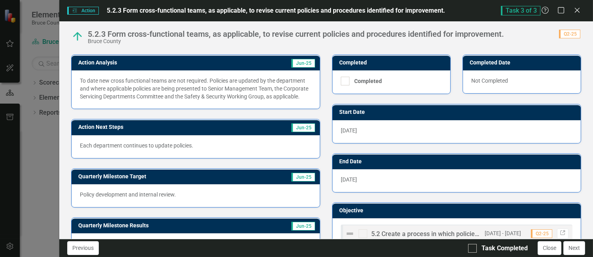
click at [357, 176] on span "[DATE]" at bounding box center [349, 179] width 16 height 6
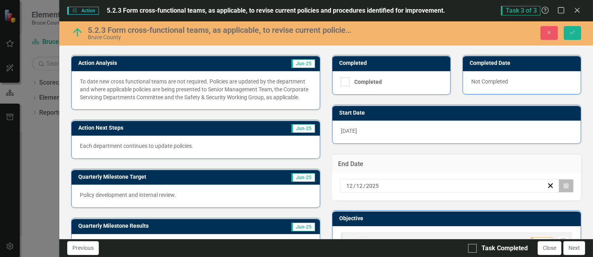
click at [390, 184] on icon "button" at bounding box center [566, 186] width 5 height 6
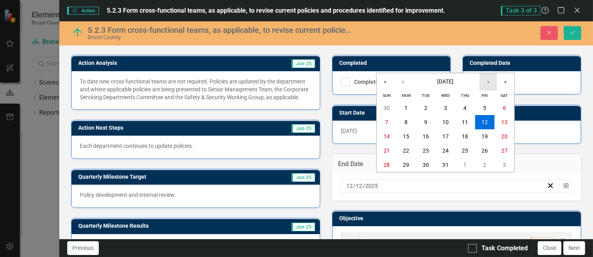
click at [390, 80] on button "›" at bounding box center [488, 81] width 17 height 17
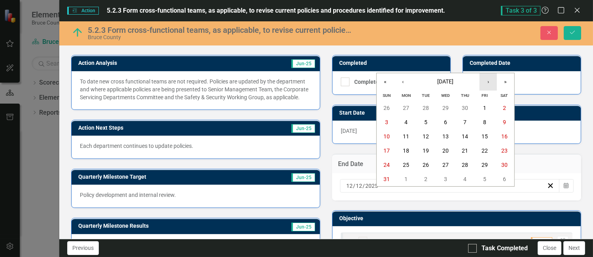
click at [390, 80] on button "›" at bounding box center [488, 81] width 17 height 17
click at [390, 148] on button "24" at bounding box center [485, 151] width 20 height 14
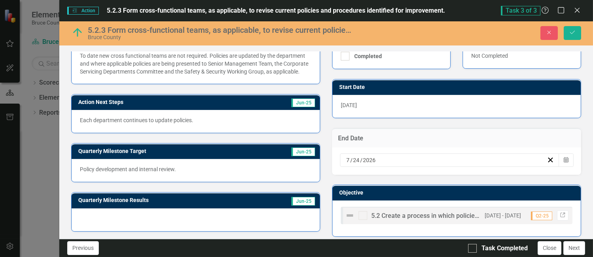
scroll to position [136, 0]
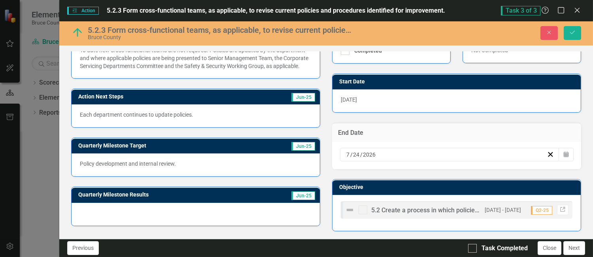
click at [302, 151] on span "Jun-25" at bounding box center [304, 146] width 24 height 9
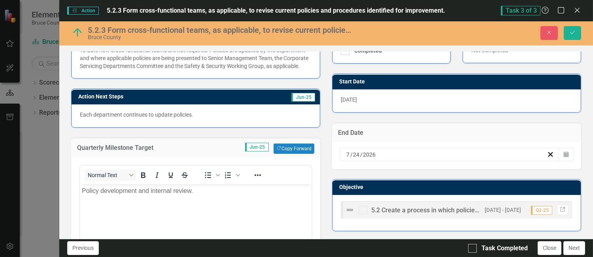
scroll to position [0, 0]
click at [258, 150] on span "Jun-25" at bounding box center [257, 147] width 24 height 9
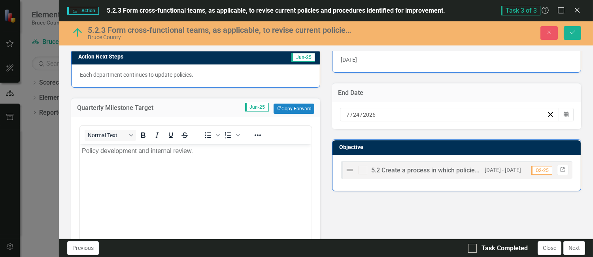
scroll to position [190, 0]
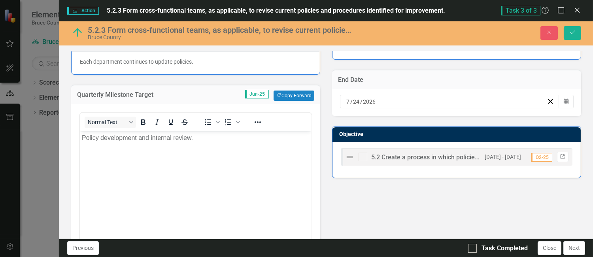
click at [259, 99] on span "Jun-25" at bounding box center [257, 94] width 24 height 9
drag, startPoint x: 339, startPoint y: 231, endPoint x: 205, endPoint y: 165, distance: 148.8
click at [205, 165] on body "Policy development and internal review." at bounding box center [196, 190] width 232 height 119
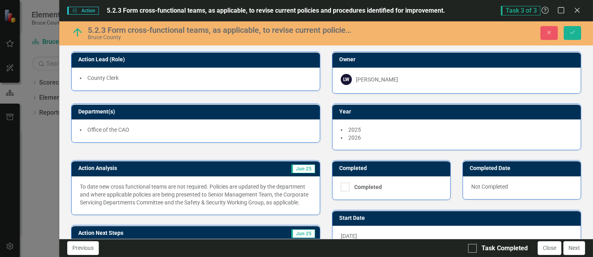
scroll to position [211, 0]
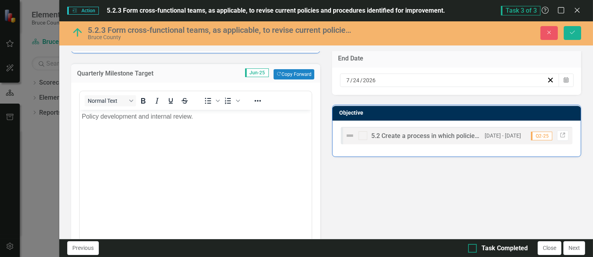
click at [390, 248] on input "Task Completed" at bounding box center [470, 246] width 5 height 5
checkbox input "true"
click at [390, 250] on button "Close" at bounding box center [550, 248] width 24 height 14
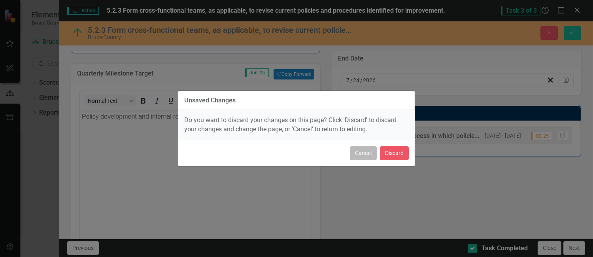
click at [362, 150] on button "Cancel" at bounding box center [363, 153] width 27 height 14
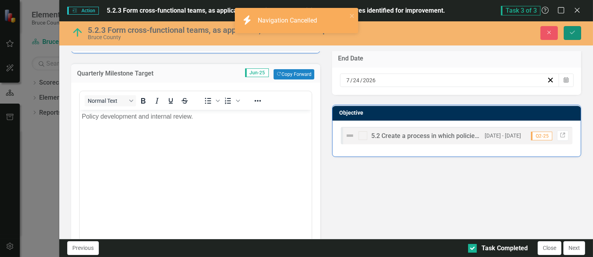
click at [390, 32] on icon "Save" at bounding box center [572, 33] width 7 height 6
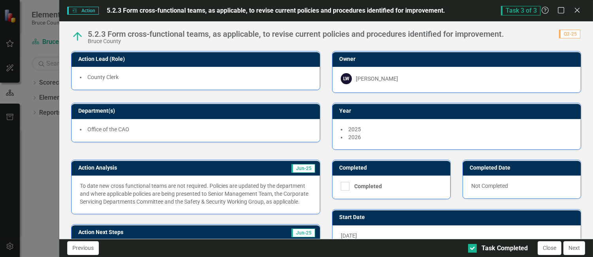
scroll to position [136, 0]
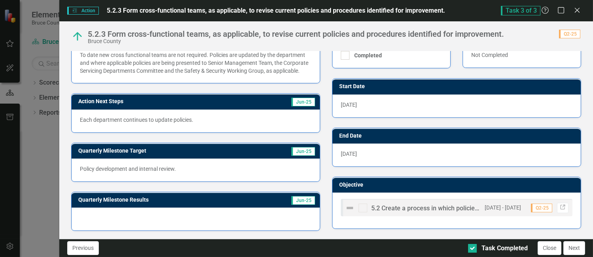
click at [227, 218] on div at bounding box center [196, 219] width 248 height 23
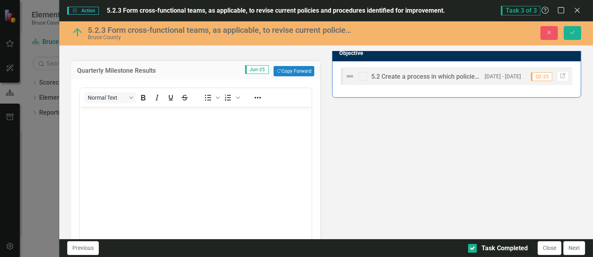
scroll to position [294, 0]
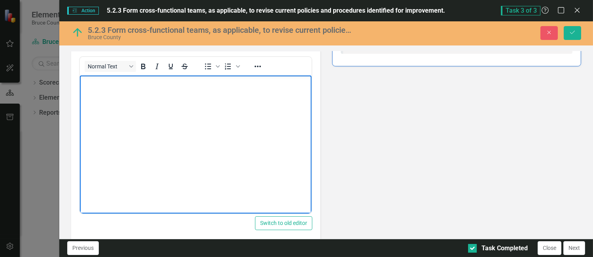
click at [122, 100] on body "Rich Text Area. Press ALT-0 for help." at bounding box center [196, 135] width 232 height 119
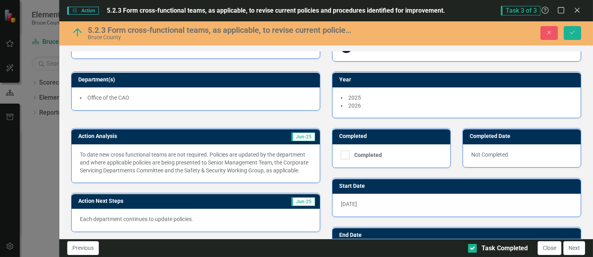
scroll to position [0, 0]
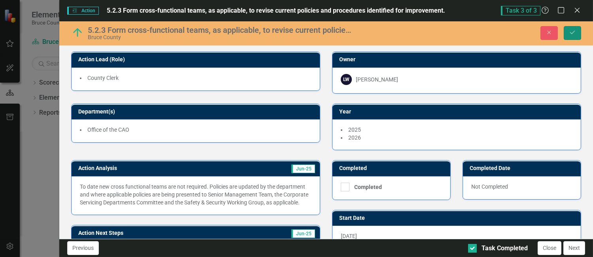
click at [390, 32] on icon "Save" at bounding box center [572, 33] width 7 height 6
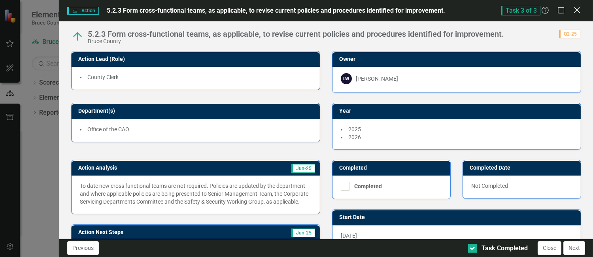
click at [390, 8] on icon "Close" at bounding box center [577, 10] width 10 height 8
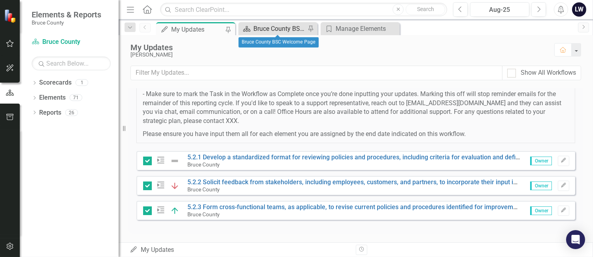
click at [279, 27] on div "Bruce County BSC Welcome Page" at bounding box center [280, 29] width 52 height 10
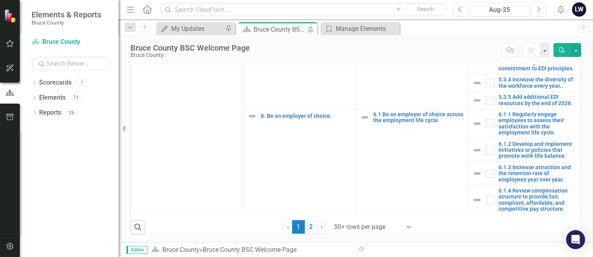
scroll to position [517, 0]
click at [307, 228] on link "2" at bounding box center [311, 226] width 13 height 13
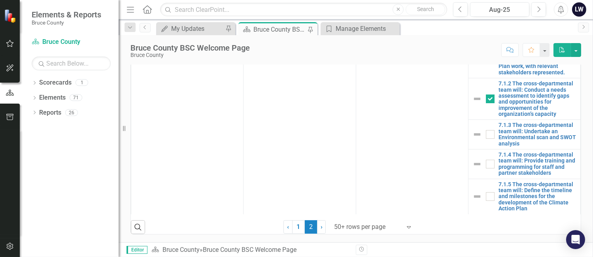
checkbox input "false"
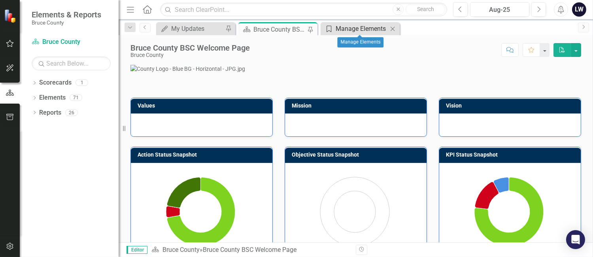
click at [354, 30] on div "Manage Elements" at bounding box center [362, 29] width 52 height 10
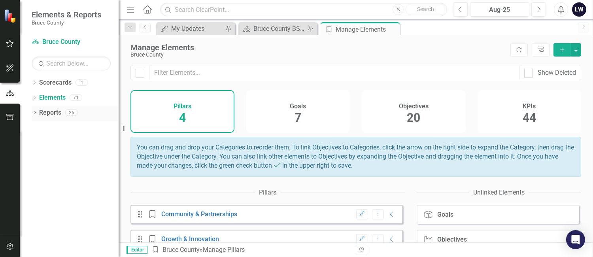
click at [54, 115] on link "Reports" at bounding box center [50, 112] width 22 height 9
click at [54, 83] on link "Scorecards" at bounding box center [55, 82] width 32 height 9
click at [10, 45] on icon "button" at bounding box center [10, 43] width 8 height 6
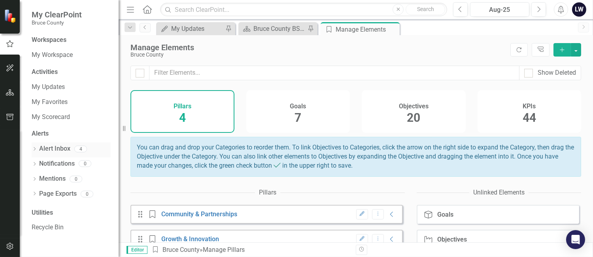
click at [59, 146] on link "Alert Inbox" at bounding box center [54, 148] width 31 height 9
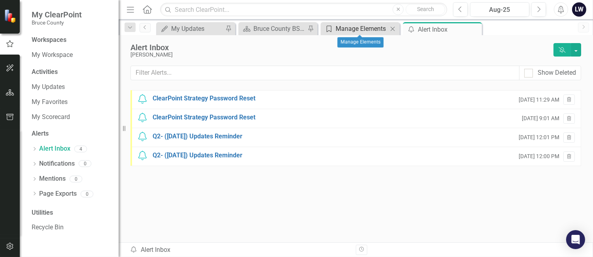
click at [349, 29] on div "Manage Elements" at bounding box center [362, 29] width 52 height 10
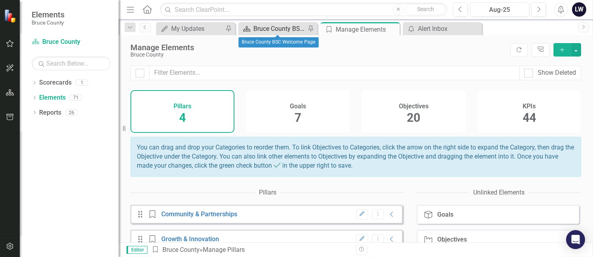
click at [282, 33] on div "Bruce County BSC Welcome Page" at bounding box center [280, 29] width 52 height 10
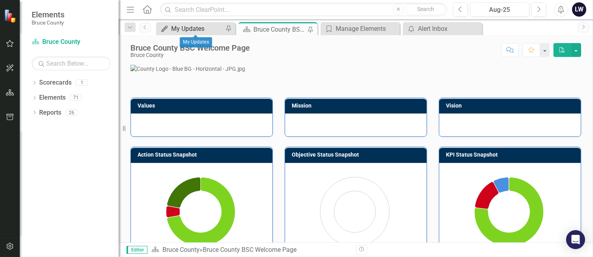
click at [197, 32] on div "My Updates" at bounding box center [197, 29] width 52 height 10
